Goal: Task Accomplishment & Management: Manage account settings

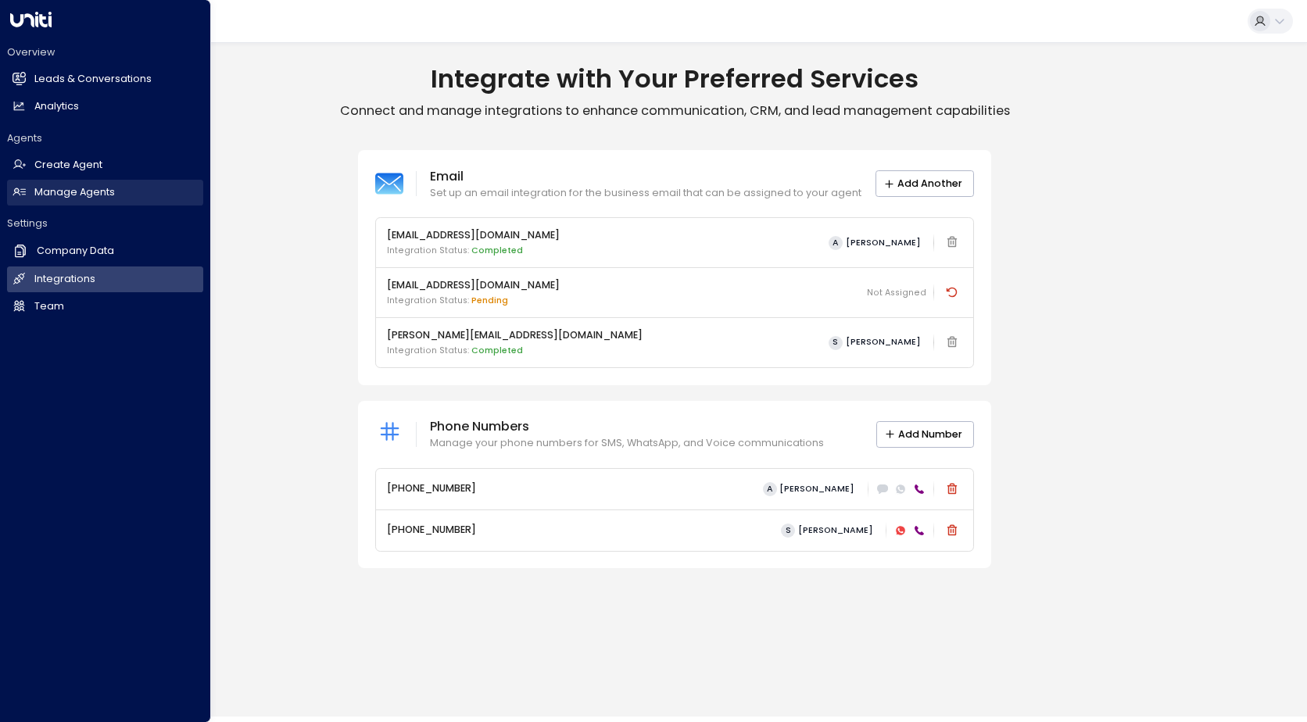
click at [73, 188] on h2 "Manage Agents" at bounding box center [74, 192] width 81 height 15
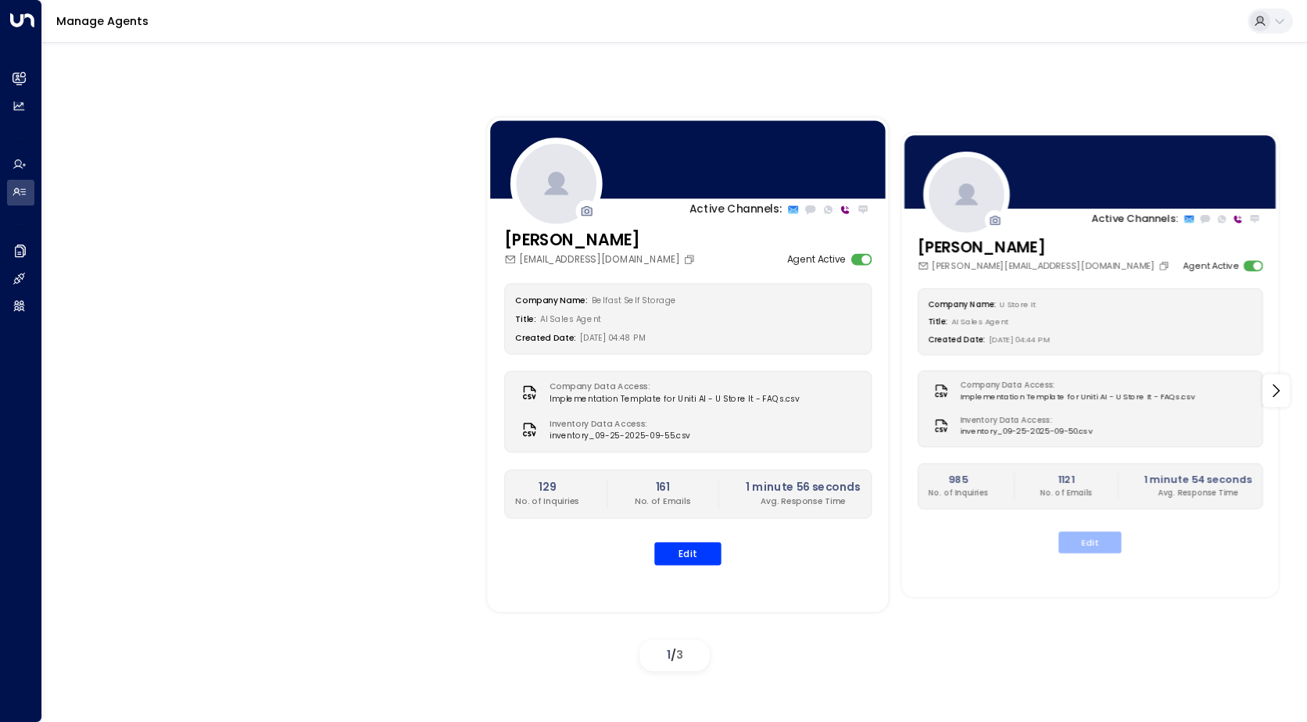
click at [1093, 550] on button "Edit" at bounding box center [1090, 543] width 63 height 22
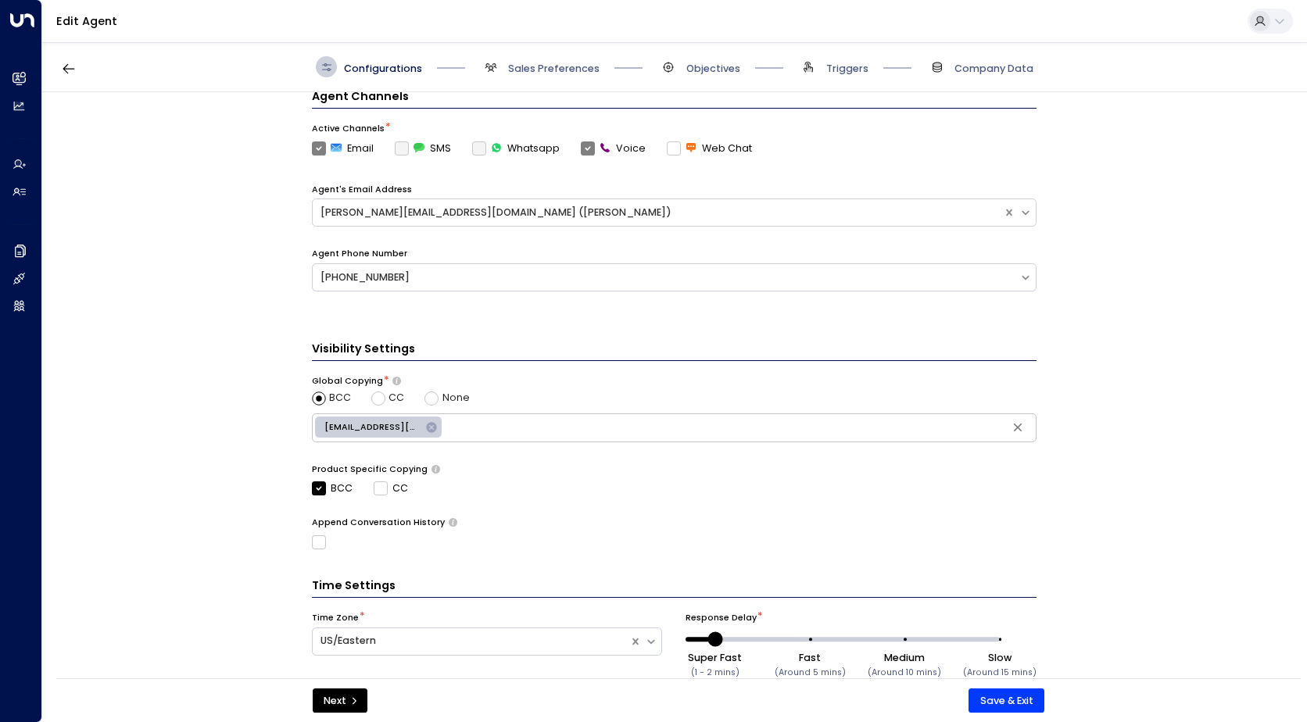
scroll to position [464, 0]
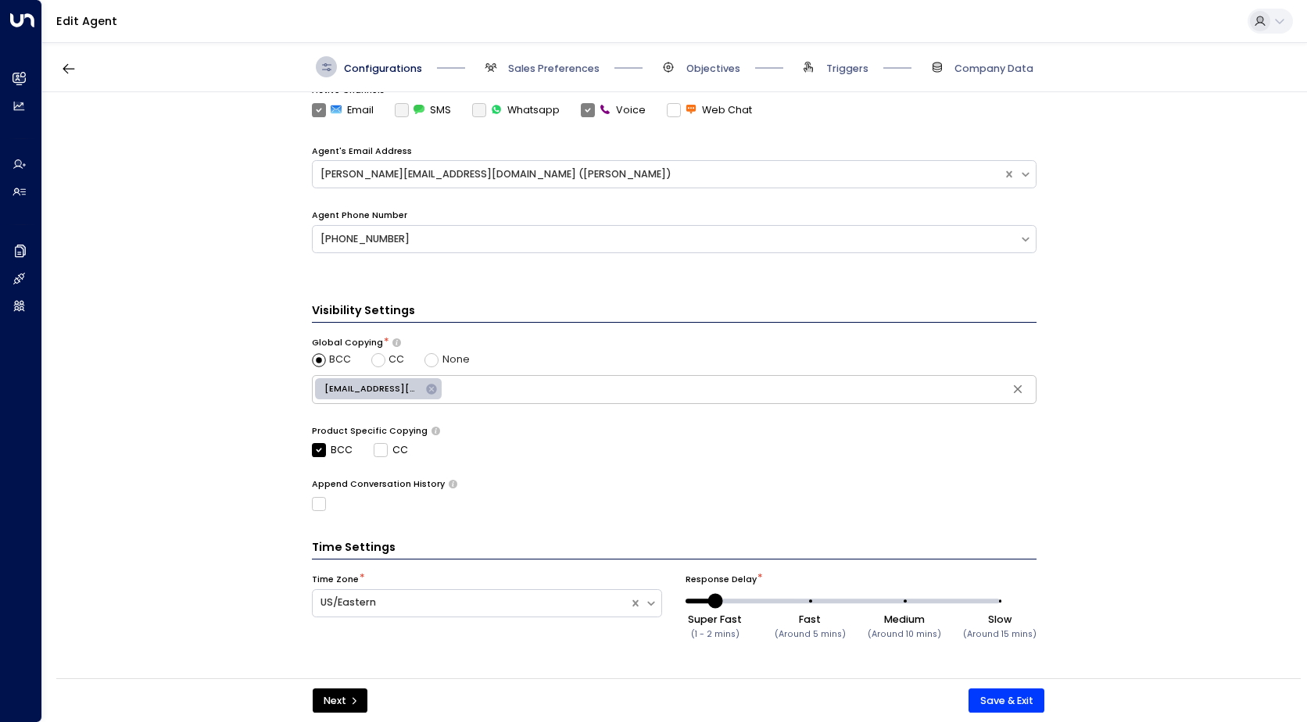
click at [426, 392] on icon at bounding box center [431, 389] width 10 height 10
click at [992, 708] on button "Save & Exit" at bounding box center [1007, 701] width 76 height 25
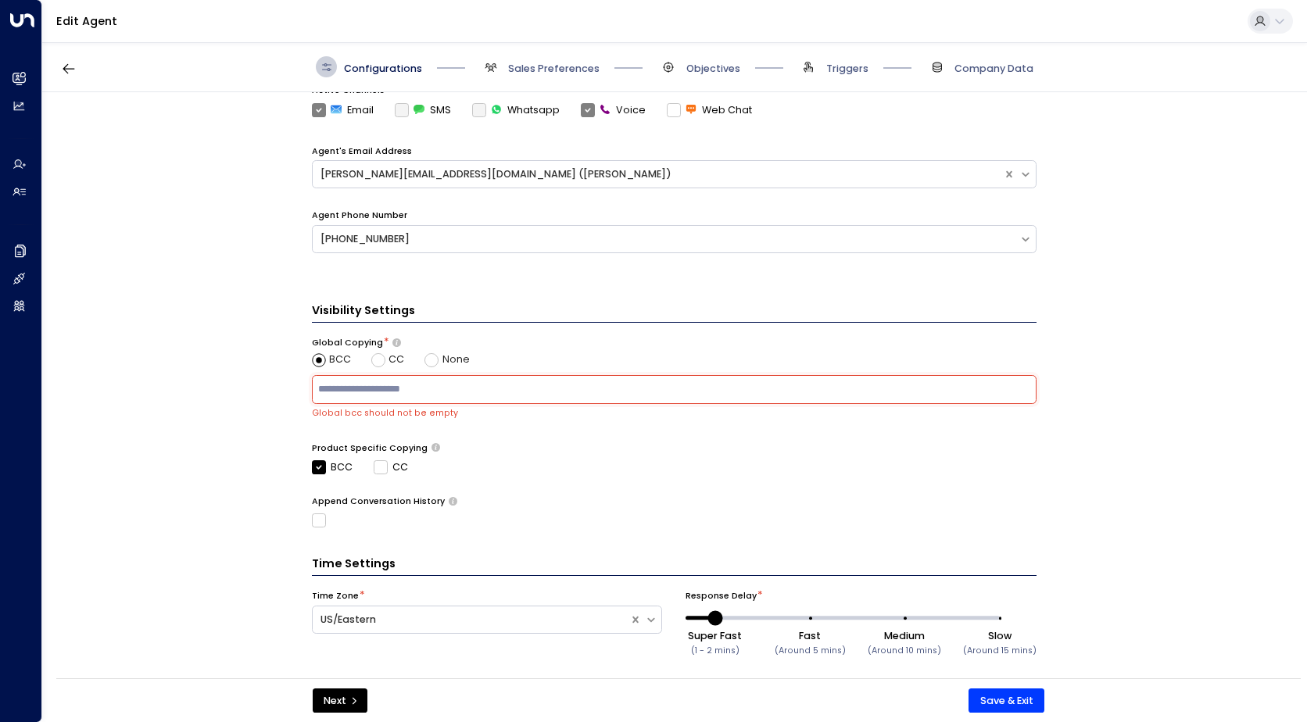
click at [394, 393] on input "text" at bounding box center [674, 389] width 718 height 22
type input "**********"
click at [993, 700] on button "Save & Exit" at bounding box center [1007, 701] width 76 height 25
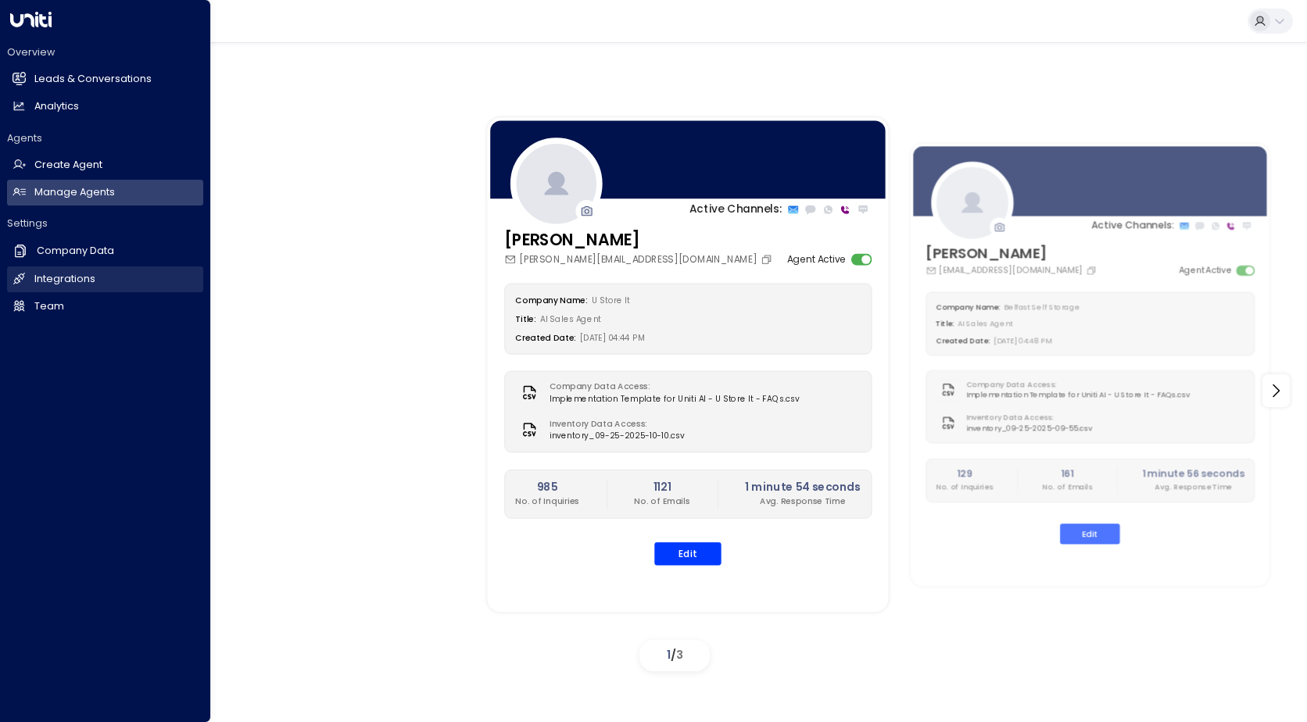
click at [59, 281] on h2 "Integrations" at bounding box center [64, 279] width 61 height 15
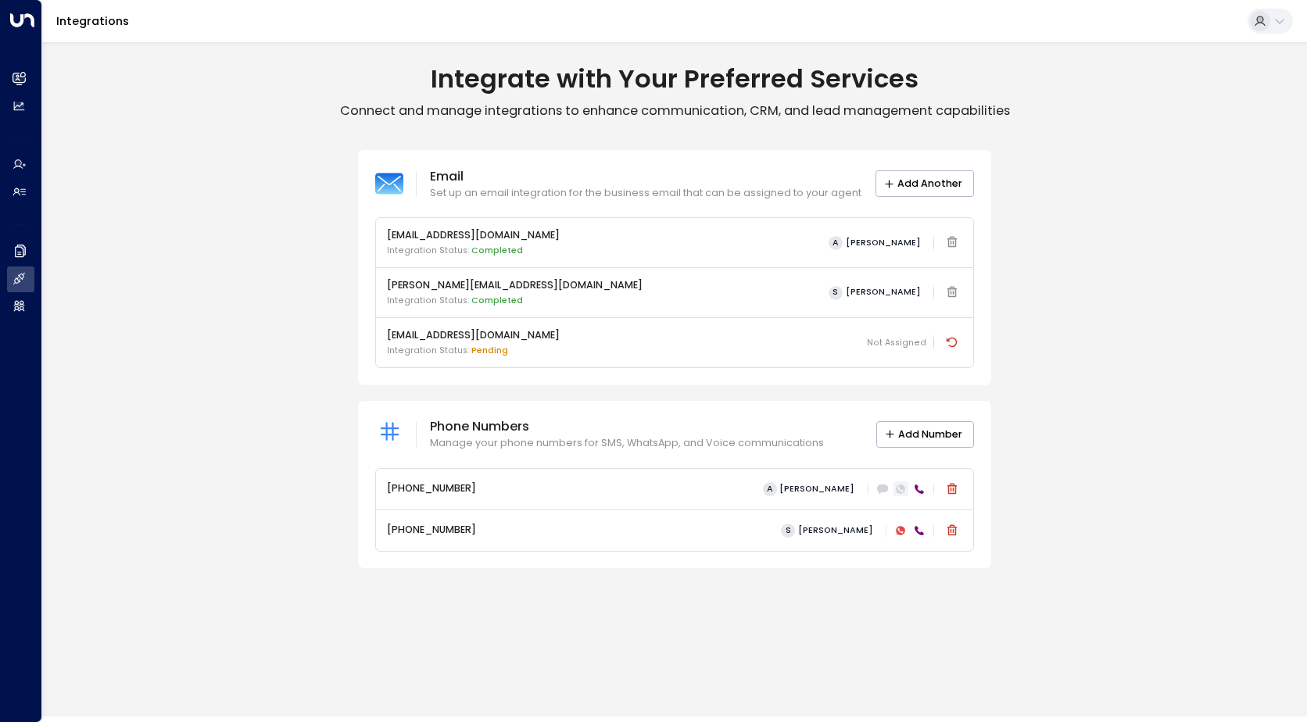
click at [899, 490] on icon at bounding box center [900, 489] width 9 height 9
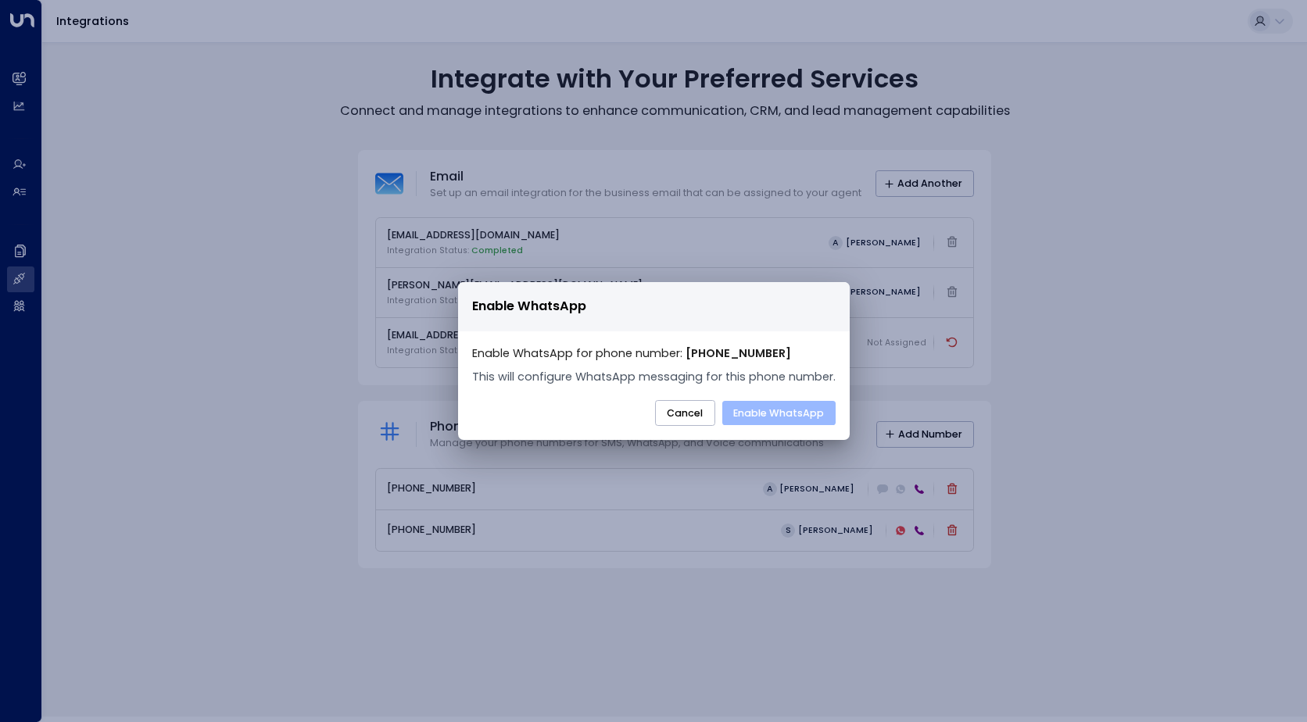
click at [762, 406] on button "Enable WhatsApp" at bounding box center [778, 413] width 113 height 25
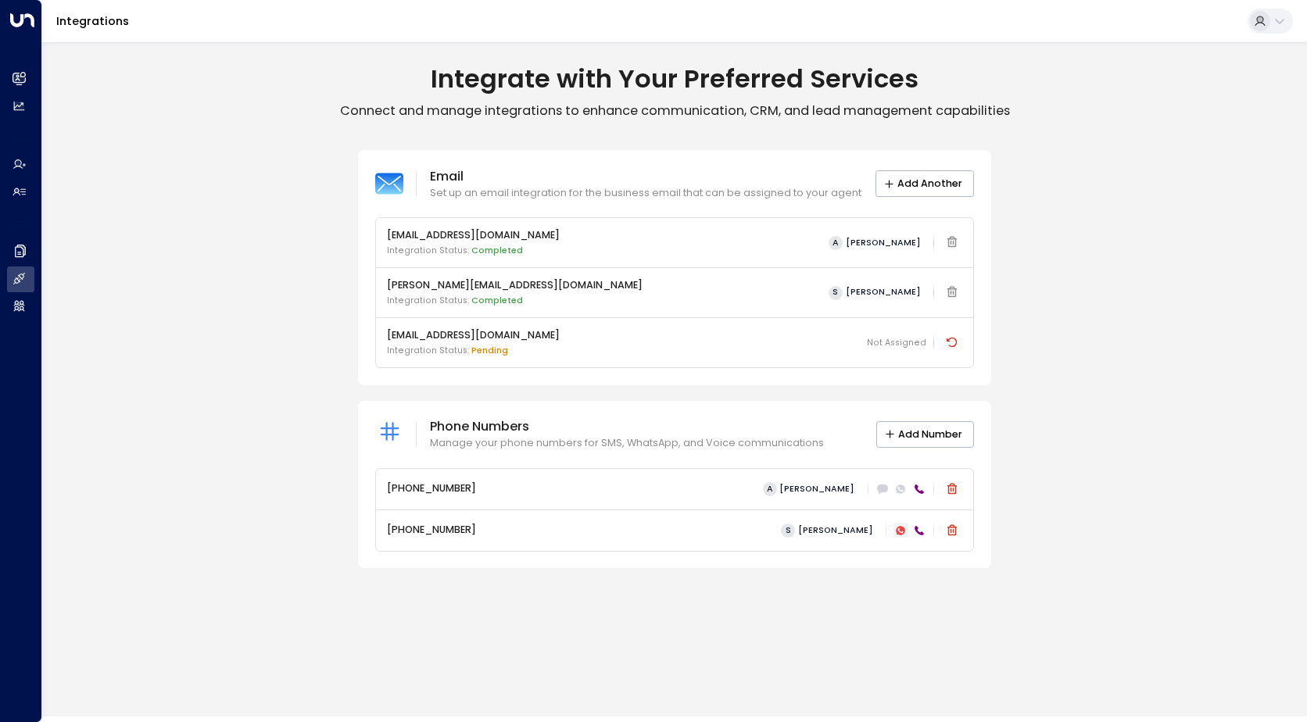
click at [900, 536] on icon at bounding box center [900, 530] width 11 height 11
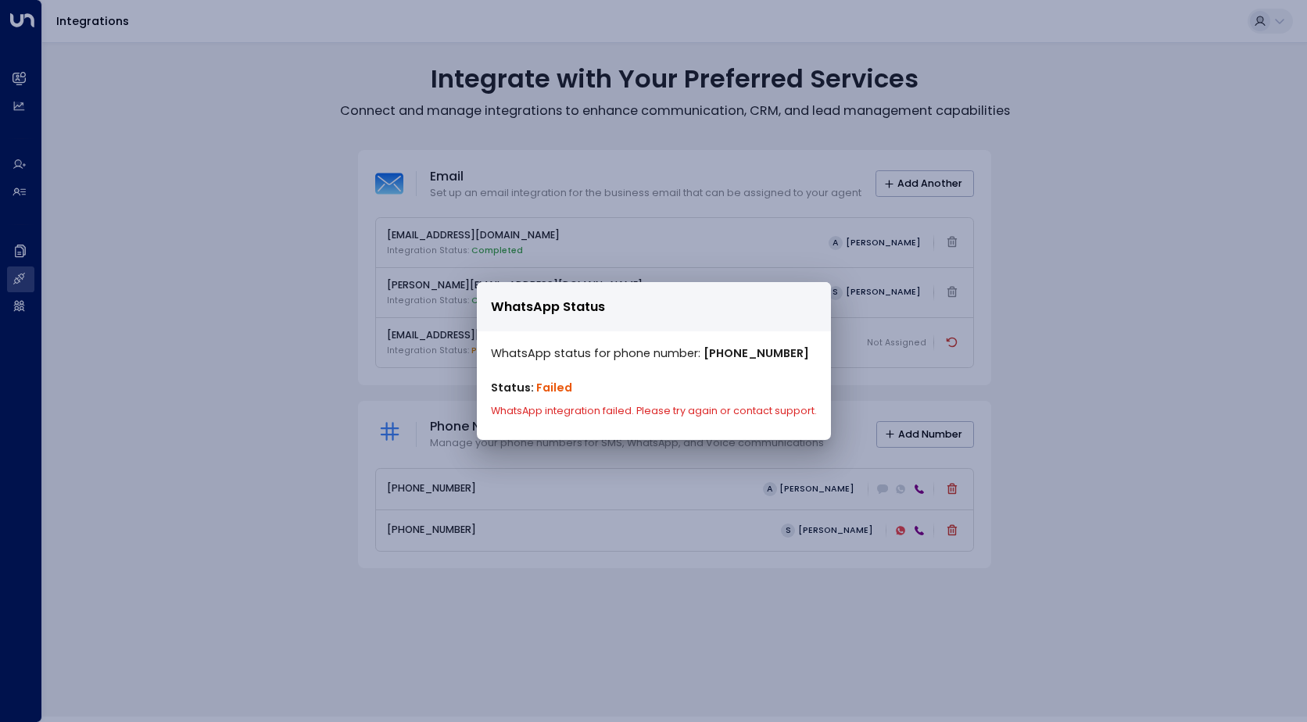
click at [648, 383] on p "Status: Failed" at bounding box center [654, 388] width 326 height 17
click at [1179, 407] on div "WhatsApp Status WhatsApp status for phone number: [PHONE_NUMBER] Status: Failed…" at bounding box center [653, 361] width 1307 height 722
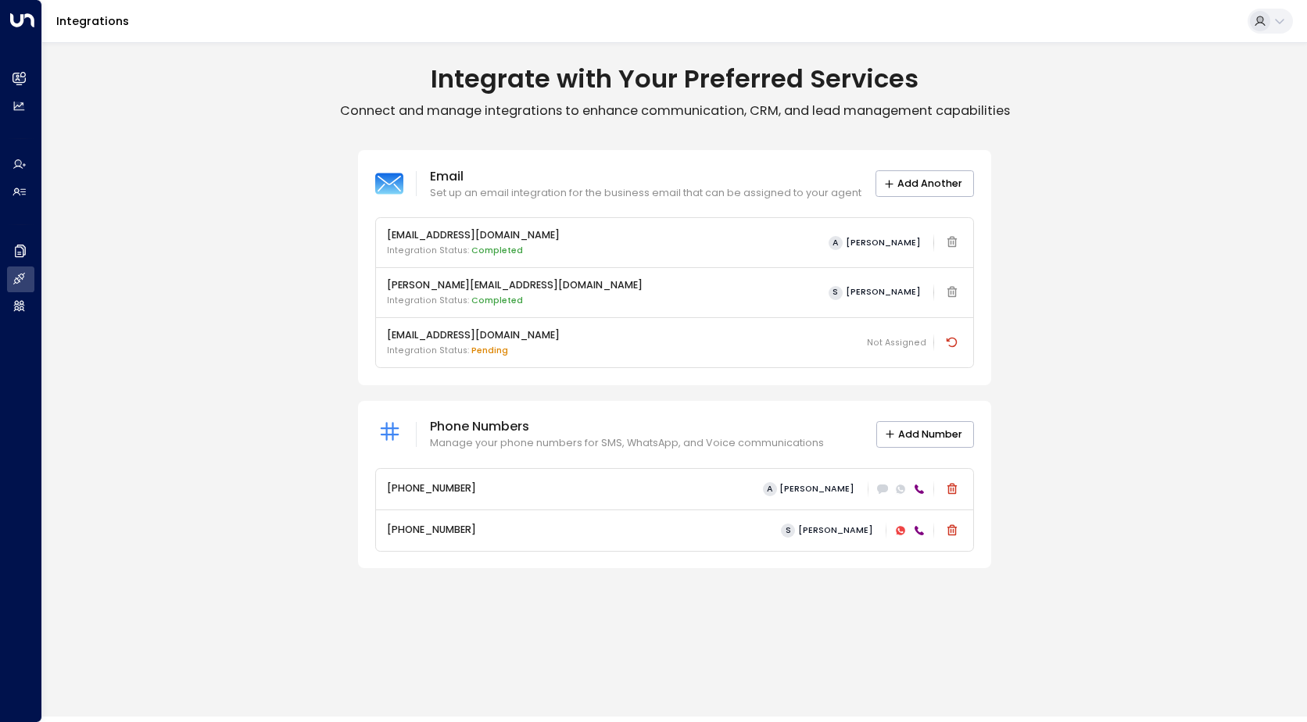
drag, startPoint x: 901, startPoint y: 531, endPoint x: 1013, endPoint y: 599, distance: 131.5
click at [1013, 599] on div "Integrate with Your Preferred Services Connect and manage integrations to enhan…" at bounding box center [674, 379] width 1265 height 675
click at [902, 527] on icon at bounding box center [900, 530] width 9 height 9
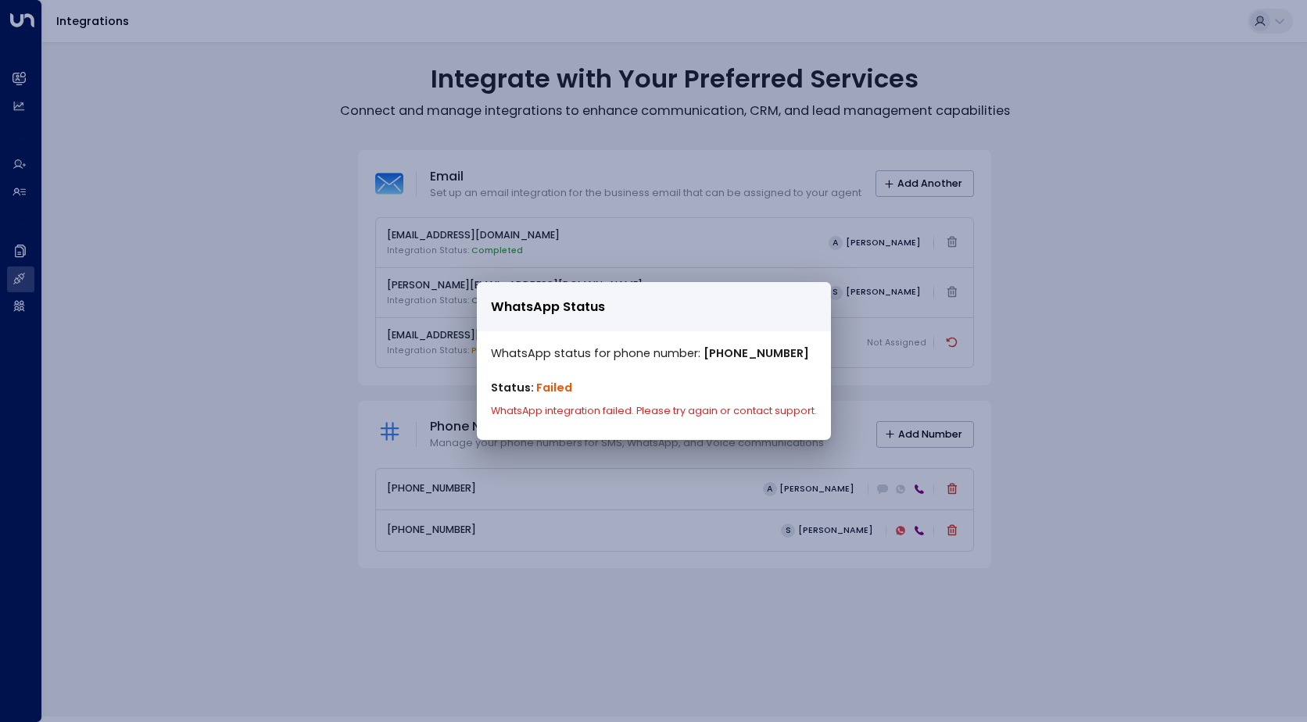
click at [631, 618] on div "WhatsApp Status WhatsApp status for phone number: [PHONE_NUMBER] Status: Failed…" at bounding box center [653, 361] width 1307 height 722
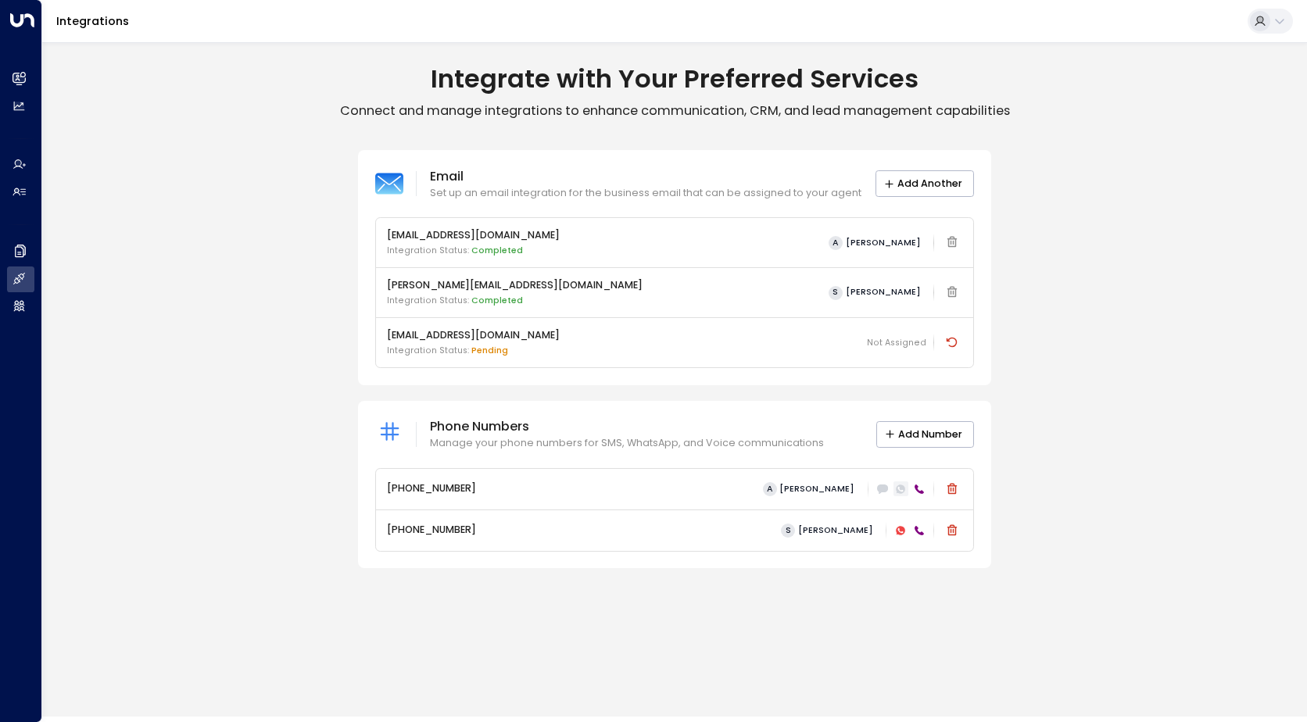
click at [899, 493] on icon at bounding box center [900, 489] width 9 height 9
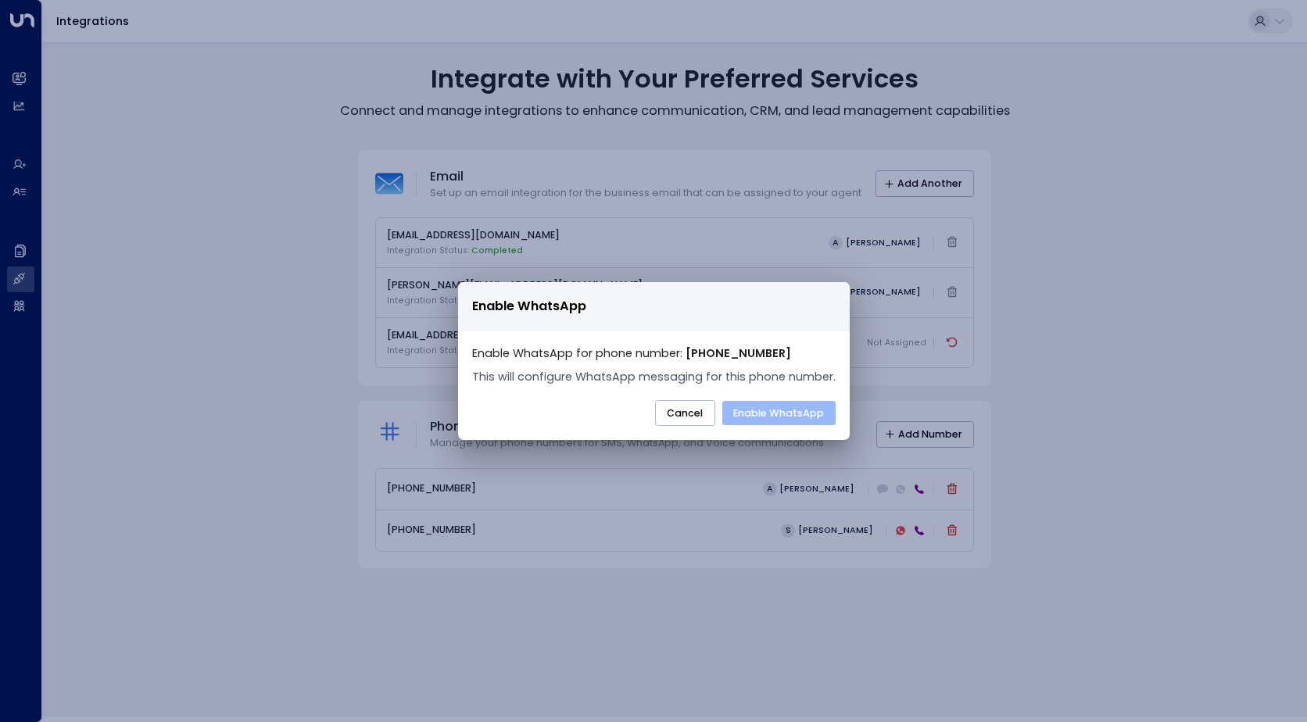
click at [782, 419] on button "Enable WhatsApp" at bounding box center [778, 413] width 113 height 25
click at [683, 414] on button "Cancel" at bounding box center [685, 413] width 60 height 27
